Goal: Task Accomplishment & Management: Use online tool/utility

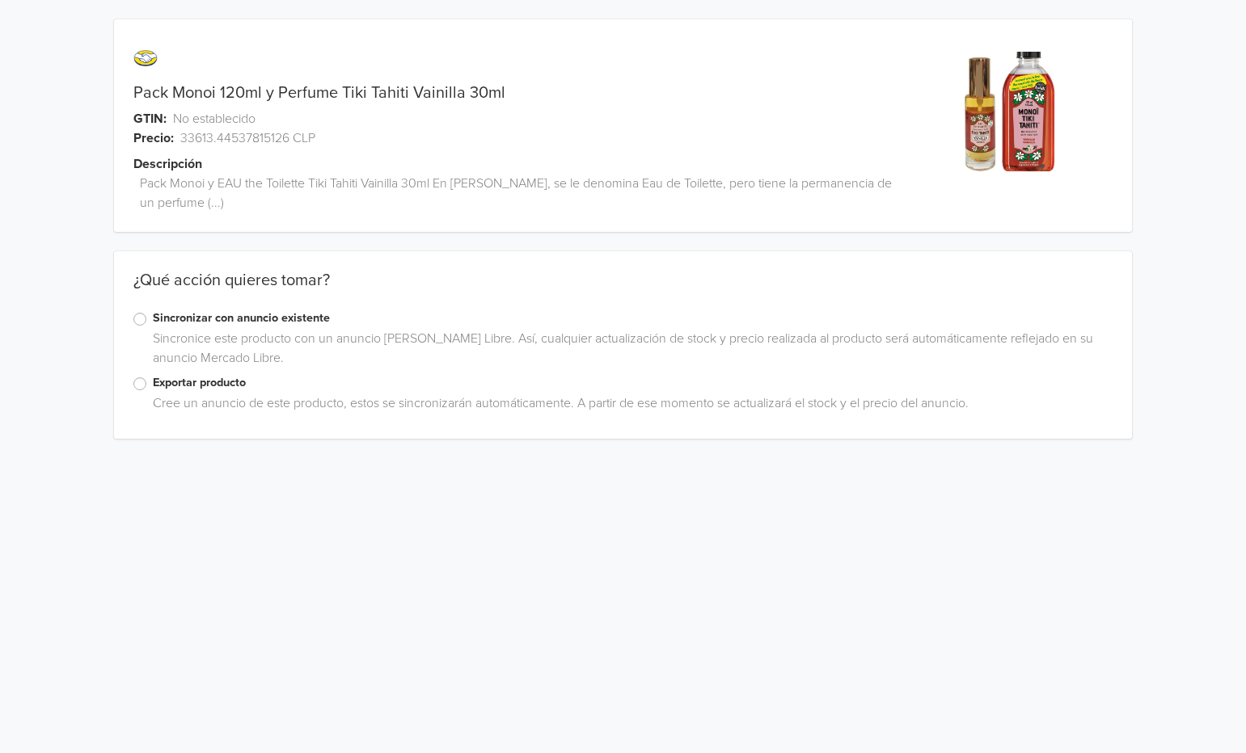
click at [153, 382] on label "Exportar producto" at bounding box center [632, 383] width 959 height 18
click at [0, 0] on input "Exportar producto" at bounding box center [0, 0] width 0 height 0
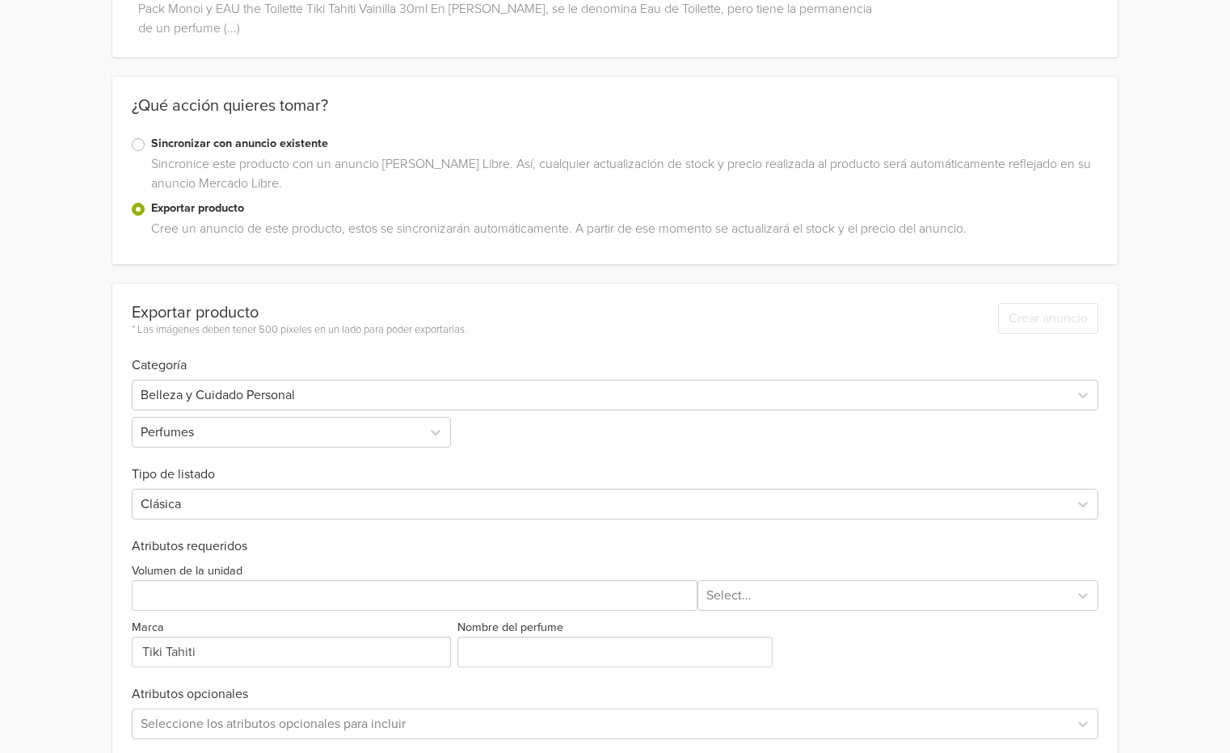
scroll to position [249, 0]
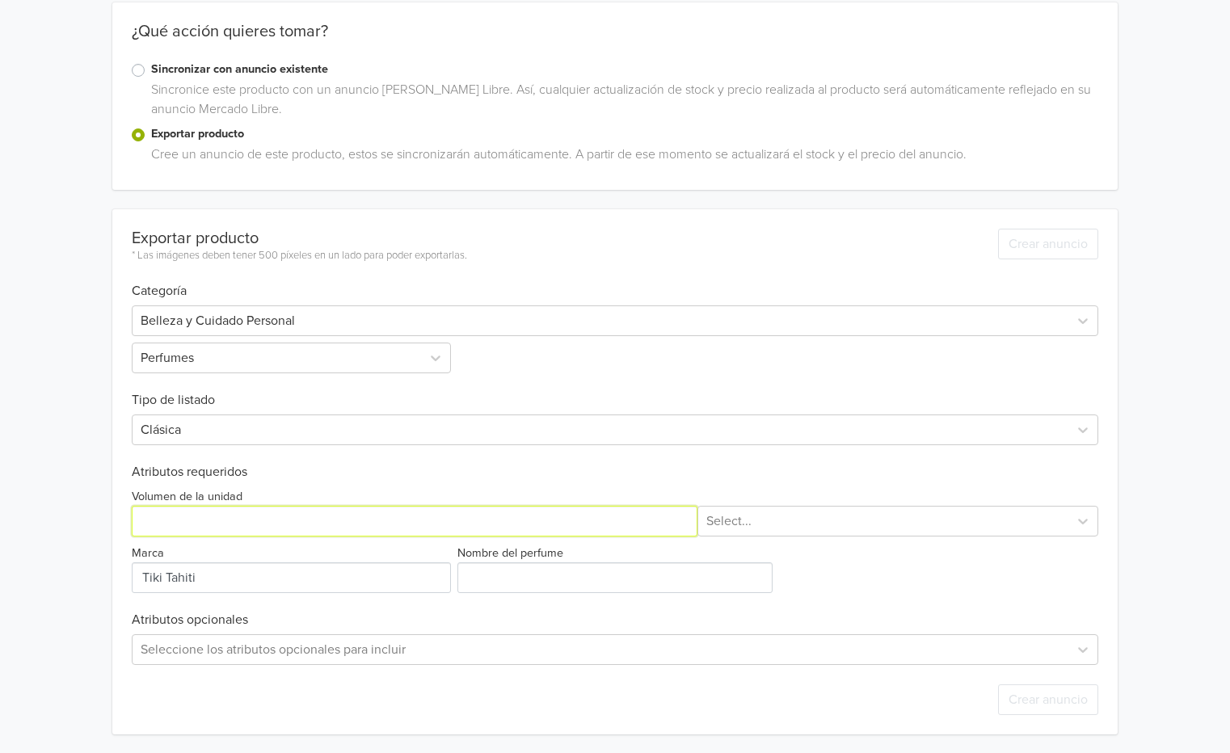
click at [256, 517] on input "Volumen de la unidad" at bounding box center [415, 521] width 566 height 31
drag, startPoint x: 171, startPoint y: 517, endPoint x: 99, endPoint y: 510, distance: 72.2
click at [99, 510] on div "Pack Monoi 120ml y Perfume Tiki Tahiti Vainilla 30ml GTIN: No establecido Preci…" at bounding box center [615, 252] width 1206 height 1003
type input "30"
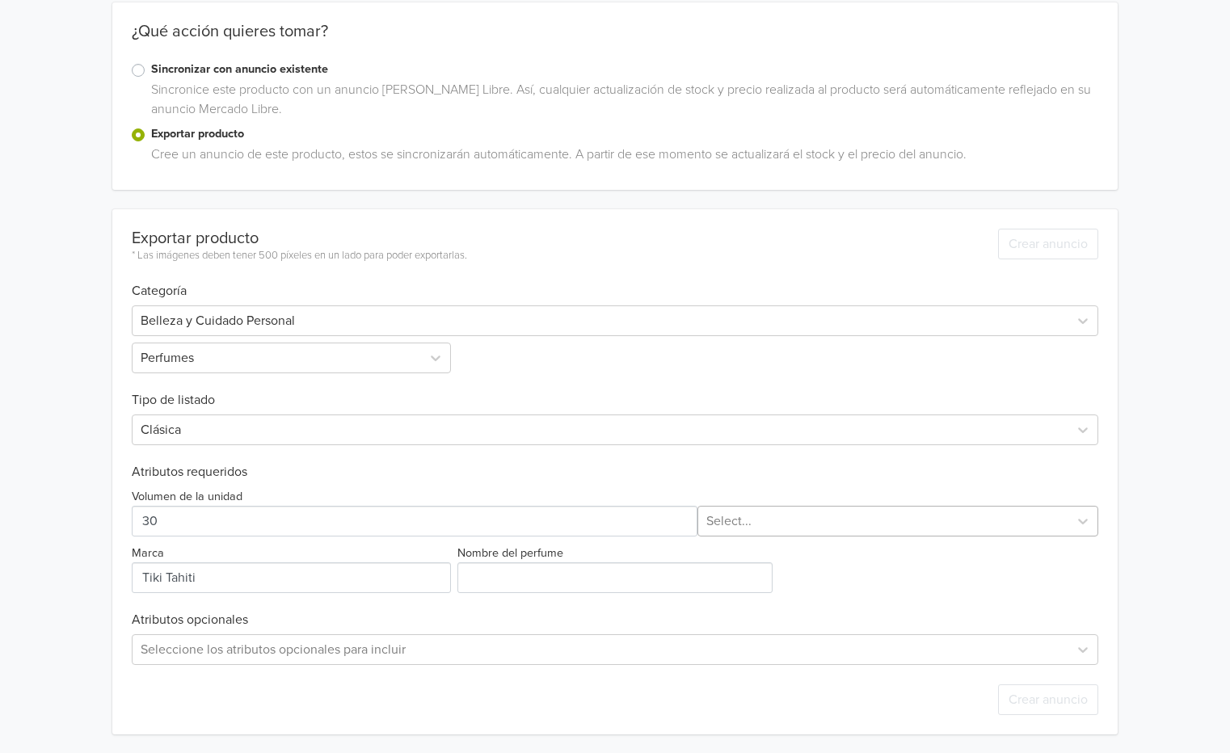
click at [746, 525] on div at bounding box center [883, 521] width 354 height 23
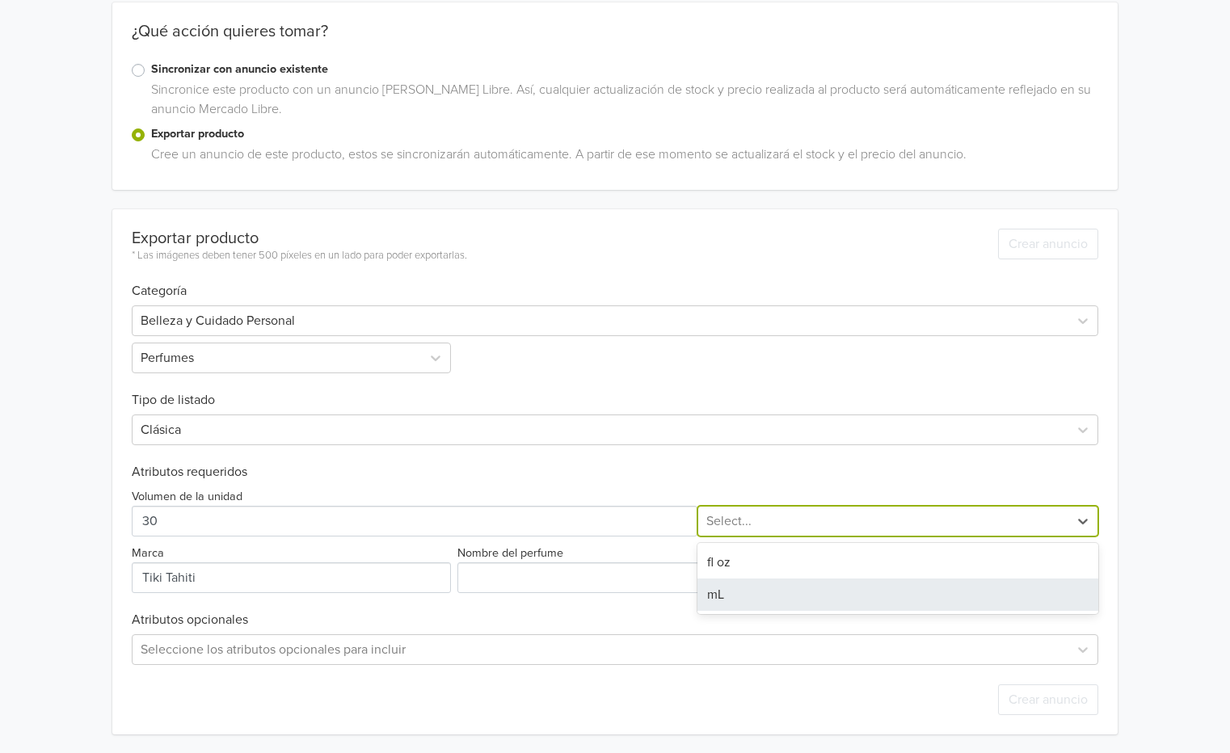
click at [738, 592] on div "mL" at bounding box center [898, 595] width 401 height 32
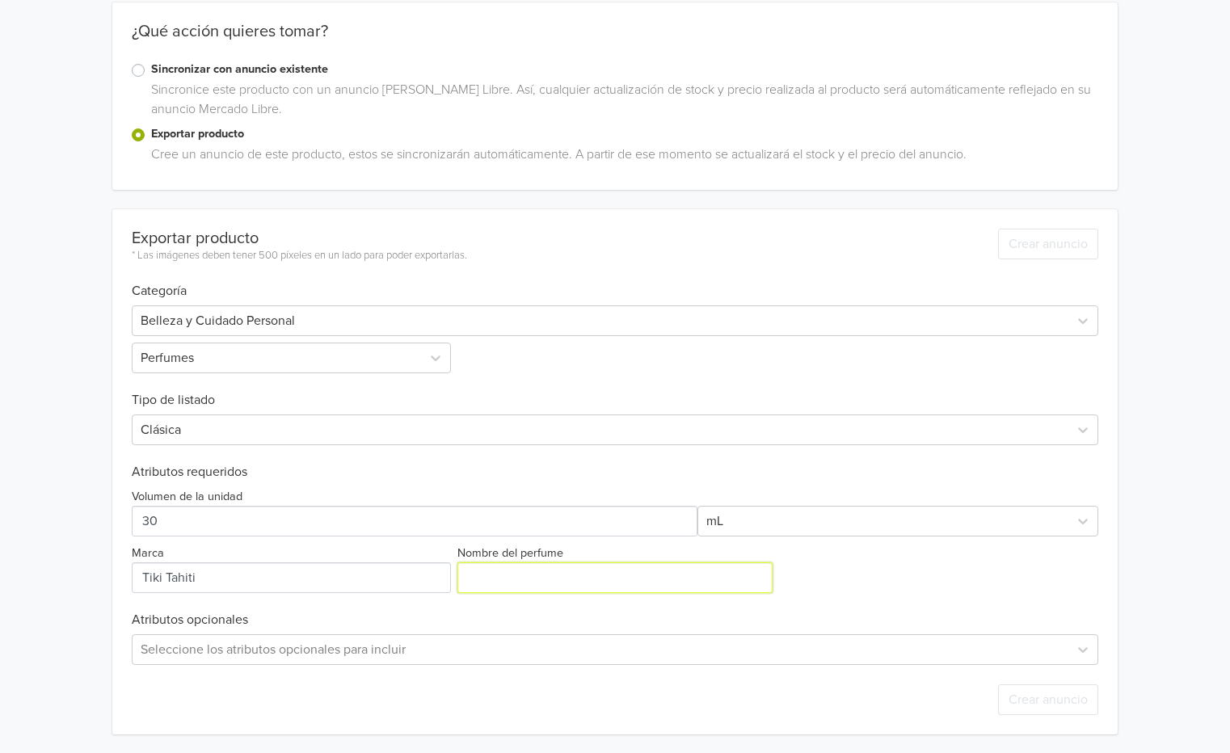
click at [574, 579] on input "Nombre del perfume" at bounding box center [614, 578] width 315 height 31
type input "t"
type input "vainilla"
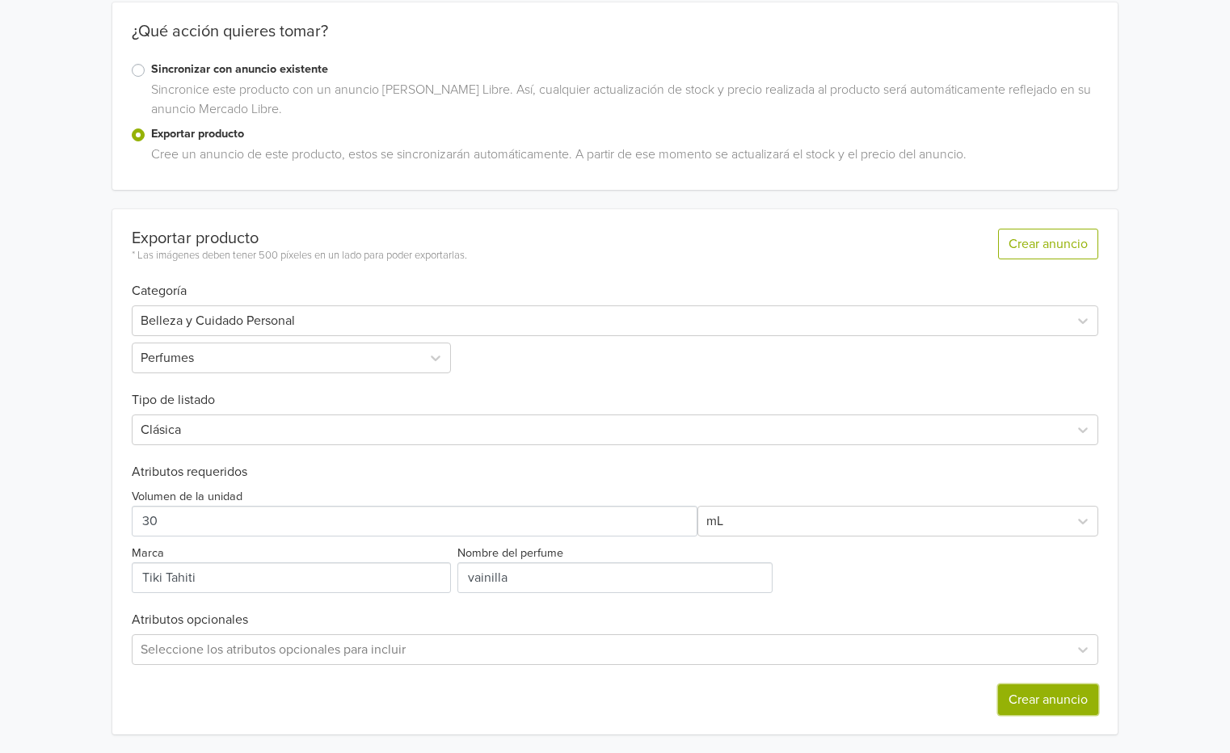
click at [1067, 700] on button "Crear anuncio" at bounding box center [1048, 700] width 100 height 31
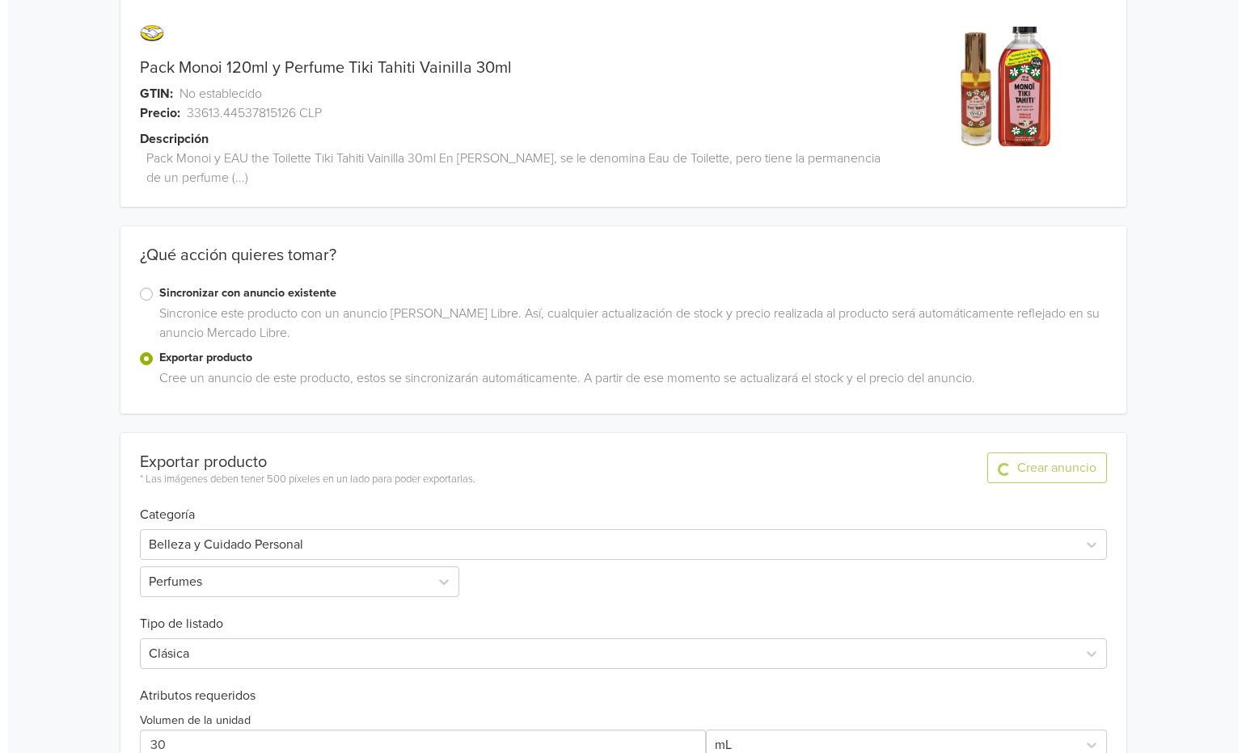
scroll to position [0, 0]
